Goal: Find specific page/section: Find specific page/section

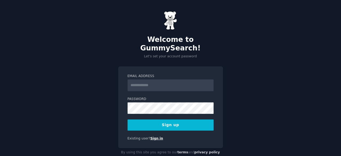
click at [152, 137] on link "Sign in" at bounding box center [156, 139] width 13 height 4
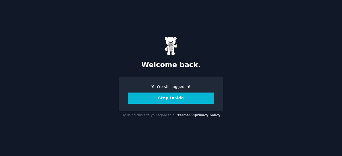
click at [160, 102] on button "Step Inside" at bounding box center [171, 98] width 86 height 11
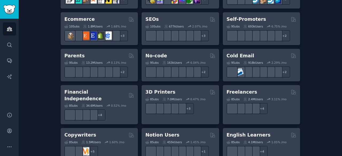
scroll to position [356, 0]
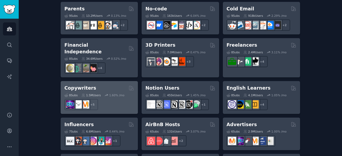
click at [77, 92] on div "8 Sub s 1.5M Users 1.60 % /mo r/KeepWriting + 5" at bounding box center [99, 101] width 70 height 19
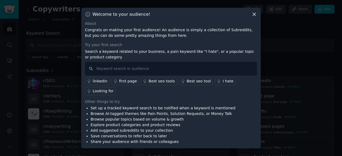
click at [253, 17] on icon at bounding box center [254, 14] width 6 height 6
